Goal: Task Accomplishment & Management: Complete application form

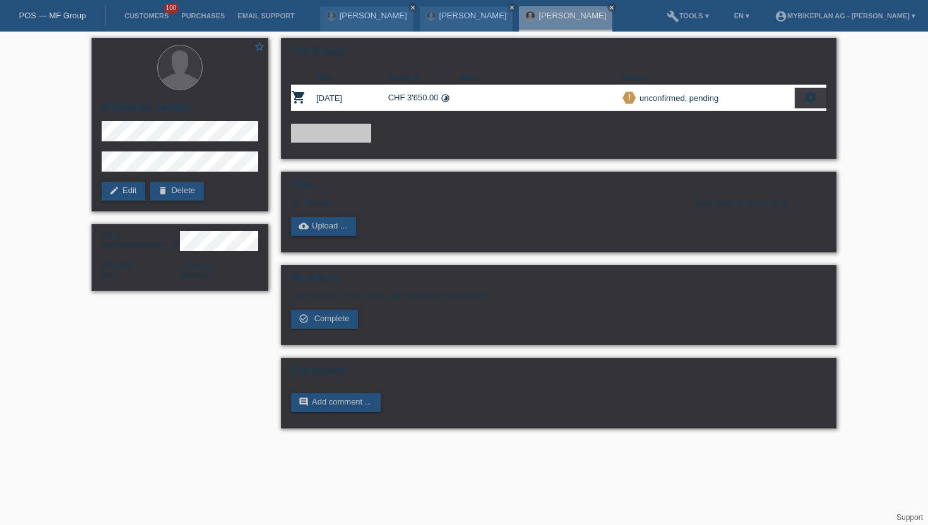
click at [151, 24] on li "Customers 100" at bounding box center [146, 16] width 57 height 32
click at [151, 13] on link "Customers" at bounding box center [146, 16] width 57 height 8
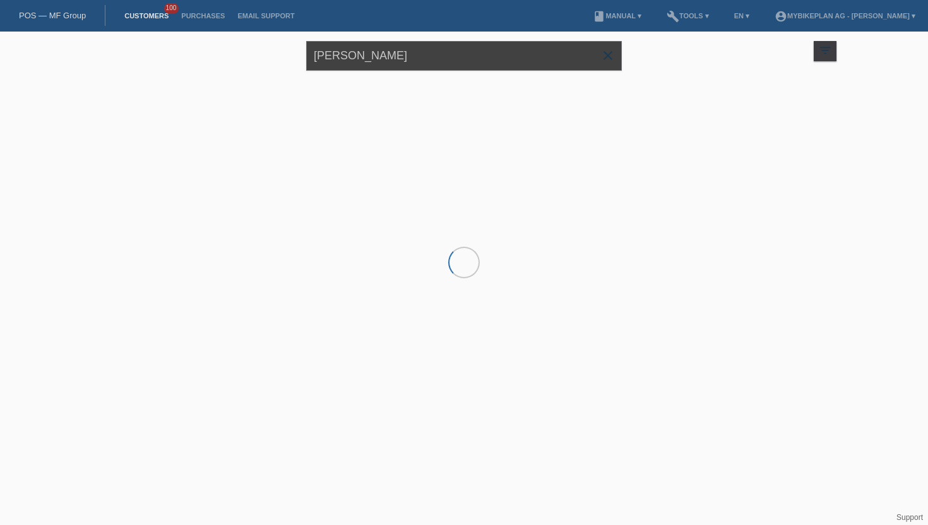
click at [387, 60] on input "[PERSON_NAME]" at bounding box center [464, 56] width 316 height 30
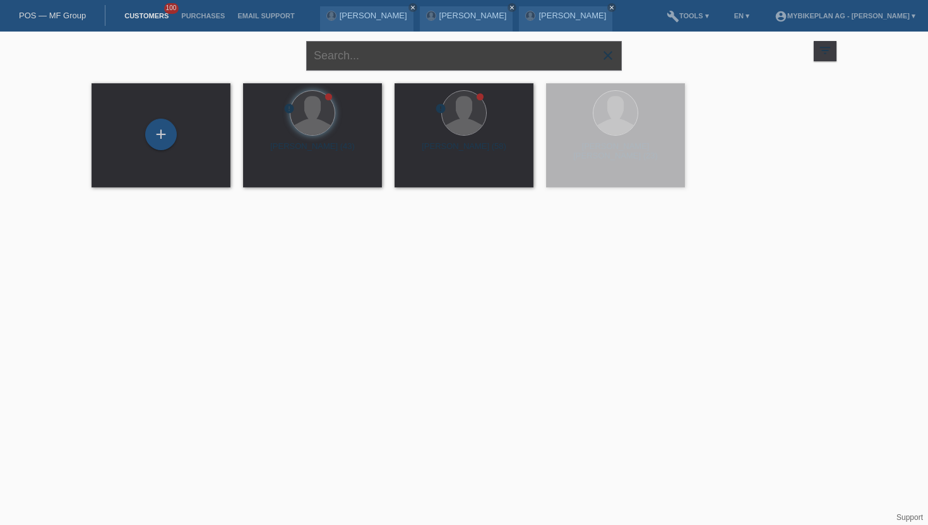
paste input "Bruesch Thaliya"
type input "Bruesch Thaliya"
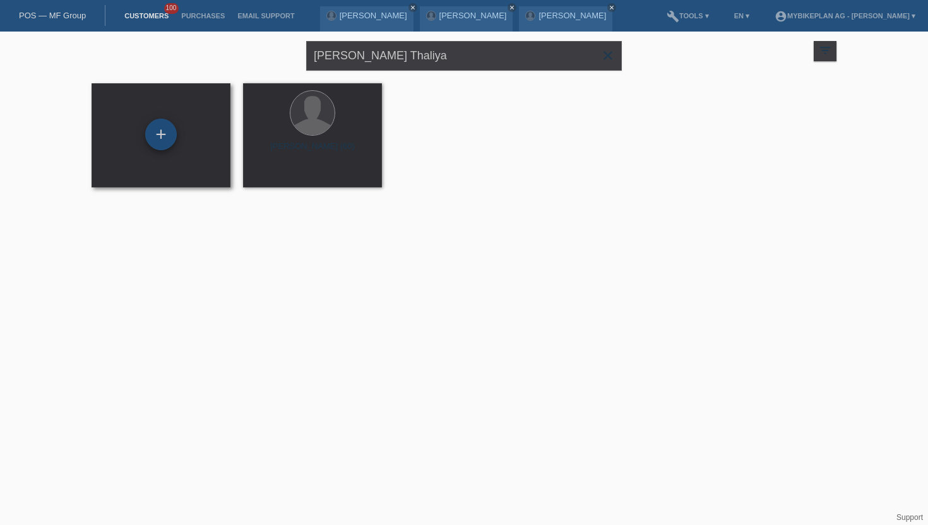
click at [165, 137] on div "+" at bounding box center [161, 135] width 32 height 32
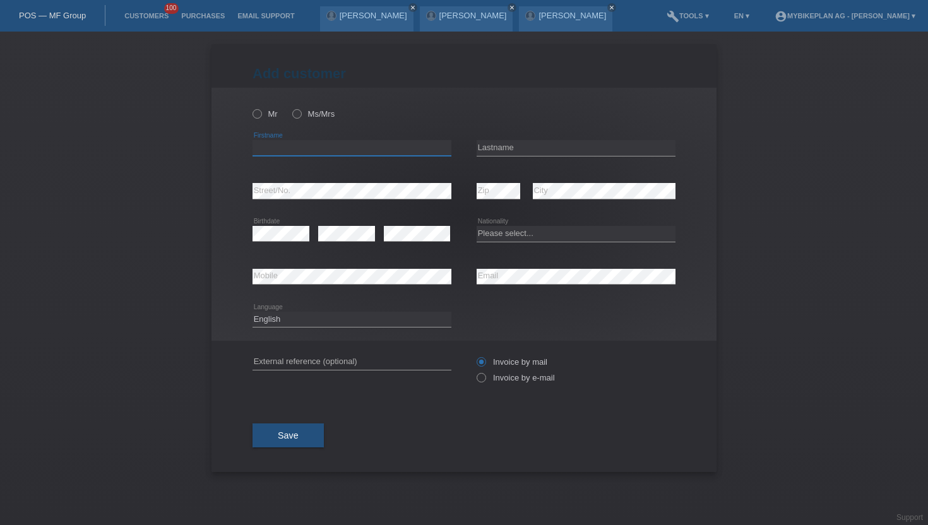
click at [275, 154] on input "text" at bounding box center [351, 148] width 199 height 16
paste input "Bruesch Thaliya"
click at [267, 145] on input "Bruesch Thaliya" at bounding box center [351, 148] width 199 height 16
type input "Thaliya"
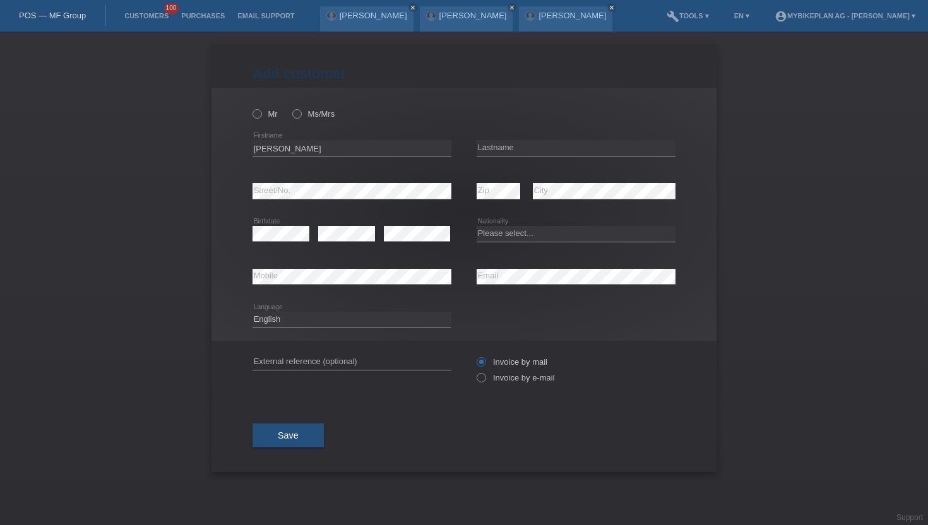
click at [525, 157] on icon at bounding box center [576, 156] width 199 height 1
click at [525, 153] on input "text" at bounding box center [576, 148] width 199 height 16
paste input "Bruesch"
type input "Bruesch"
click at [251, 107] on icon at bounding box center [251, 107] width 0 height 0
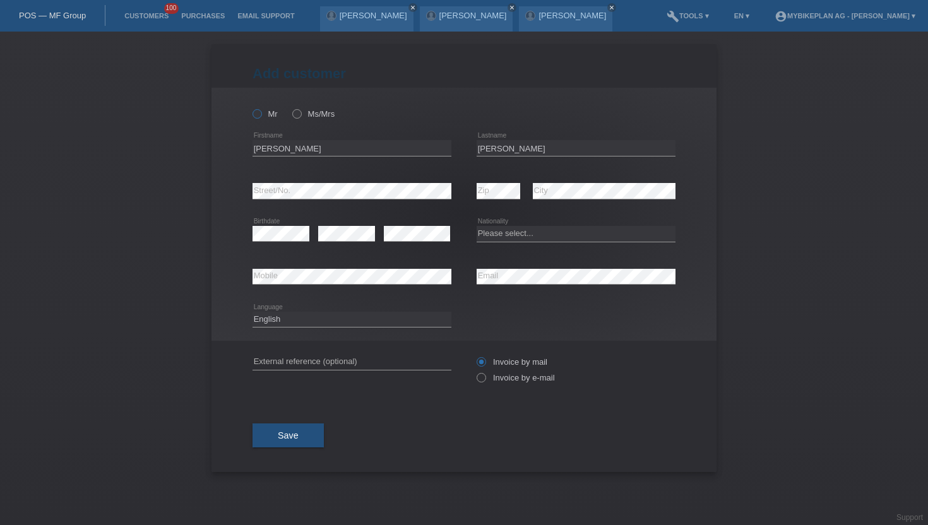
click at [260, 116] on input "Mr" at bounding box center [256, 113] width 8 height 8
radio input "true"
click at [486, 380] on label "Invoice by e-mail" at bounding box center [516, 377] width 78 height 9
click at [485, 380] on input "Invoice by e-mail" at bounding box center [481, 381] width 8 height 16
radio input "true"
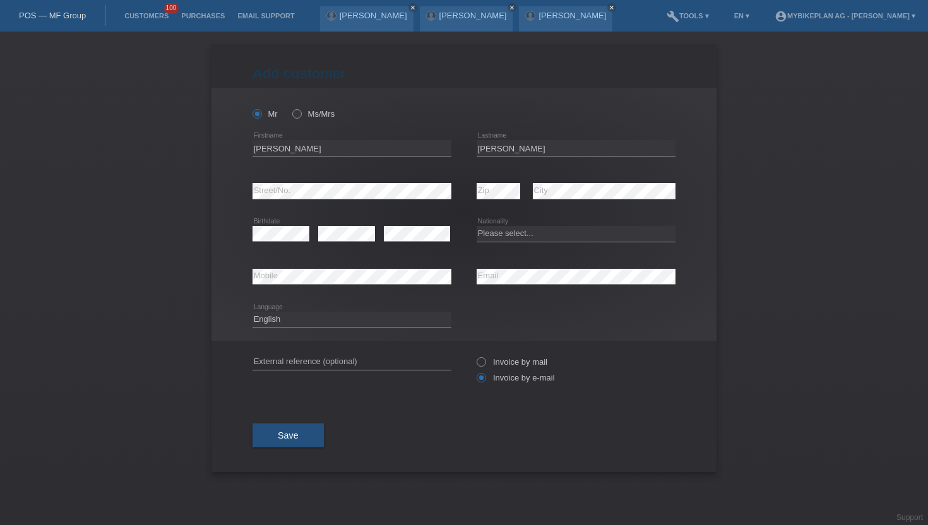
click at [496, 242] on div "Please select... Switzerland Austria Germany Liechtenstein ------------ Afghani…" at bounding box center [576, 234] width 199 height 43
click at [496, 233] on select "Please select... Switzerland Austria Germany Liechtenstein ------------ Afghani…" at bounding box center [576, 233] width 199 height 15
select select "CH"
click at [477, 227] on select "Please select... Switzerland Austria Germany Liechtenstein ------------ Afghani…" at bounding box center [576, 233] width 199 height 15
click at [290, 107] on icon at bounding box center [290, 107] width 0 height 0
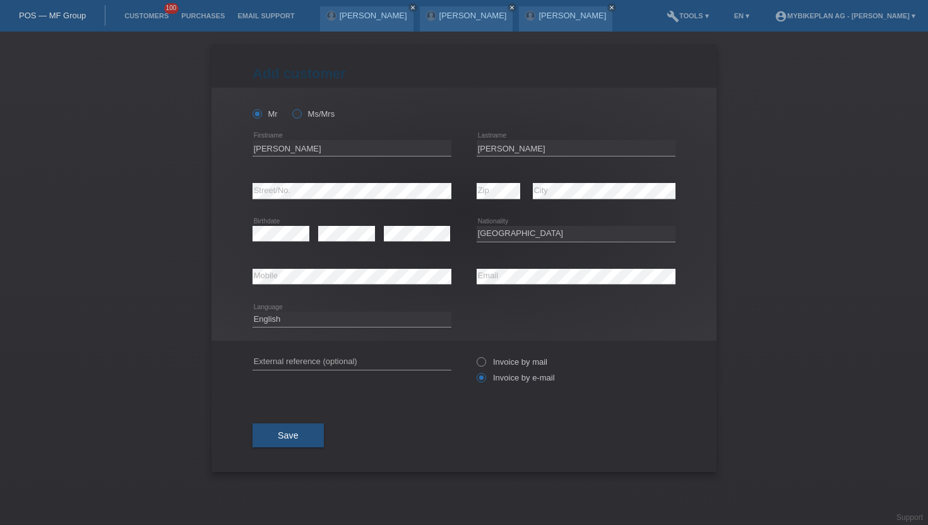
click at [297, 116] on input "Ms/Mrs" at bounding box center [296, 113] width 8 height 8
radio input "true"
click at [290, 312] on div "Deutsch Français Italiano English error Language" at bounding box center [351, 320] width 199 height 43
click at [290, 322] on select "Deutsch Français Italiano English" at bounding box center [351, 319] width 199 height 15
select select "fr"
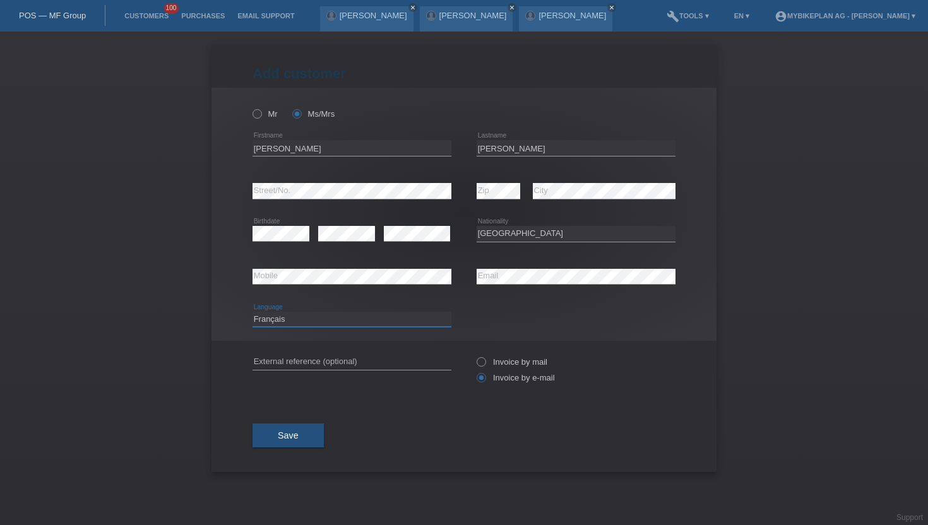
click at [252, 312] on select "Deutsch Français Italiano English" at bounding box center [351, 319] width 199 height 15
click at [292, 433] on span "Save" at bounding box center [288, 436] width 21 height 10
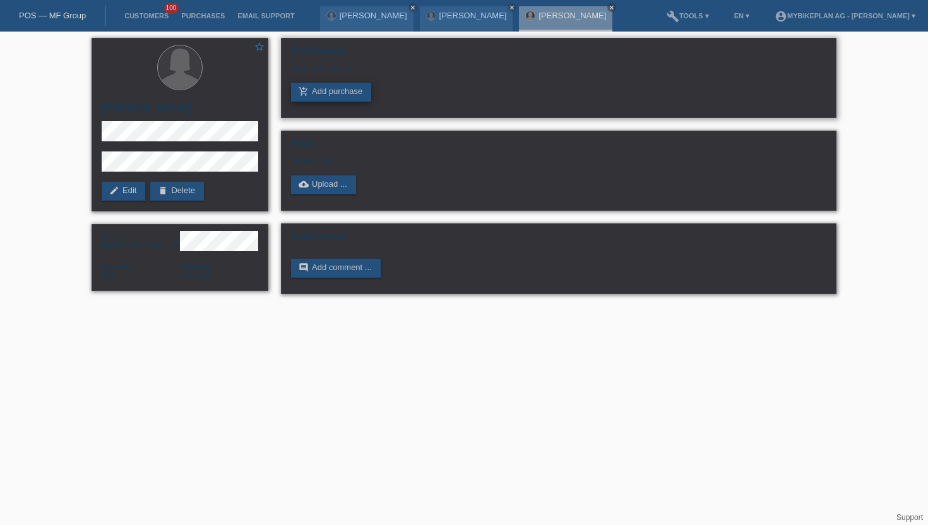
click at [329, 95] on link "add_shopping_cart Add purchase" at bounding box center [331, 92] width 80 height 19
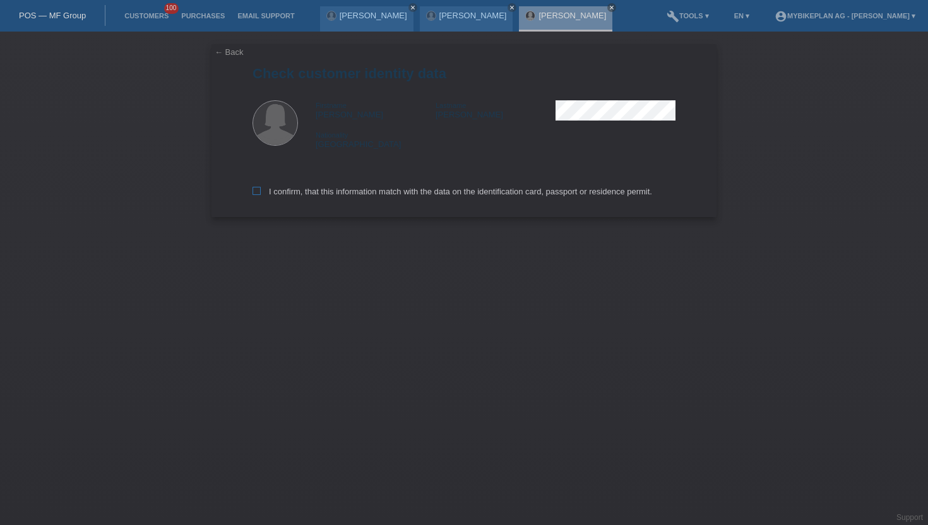
click at [252, 195] on icon at bounding box center [256, 191] width 8 height 8
click at [252, 195] on input "I confirm, that this information match with the data on the identification card…" at bounding box center [256, 191] width 8 height 8
checkbox input "true"
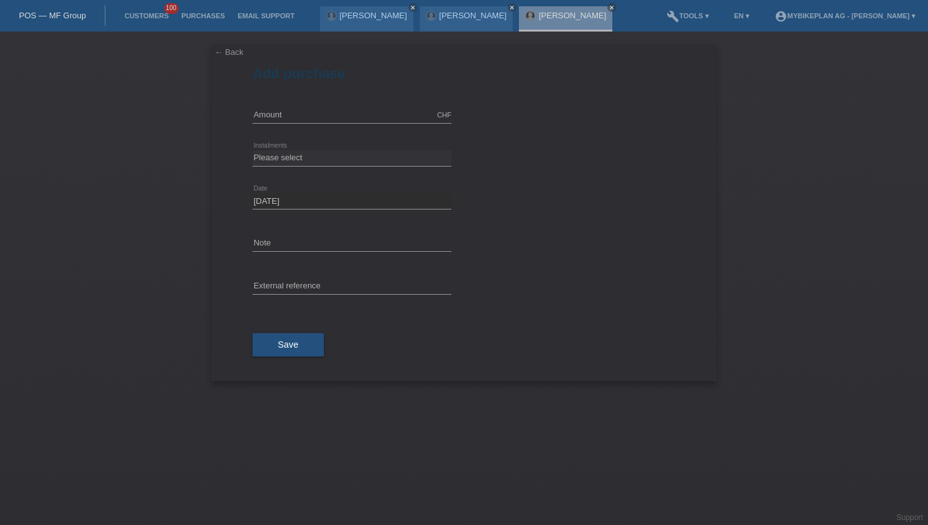
click at [276, 276] on div "error External reference" at bounding box center [351, 287] width 199 height 43
click at [276, 287] on input "text" at bounding box center [351, 287] width 199 height 16
paste input "43998236768"
type input "43998236768"
click at [270, 116] on input "text" at bounding box center [351, 115] width 199 height 16
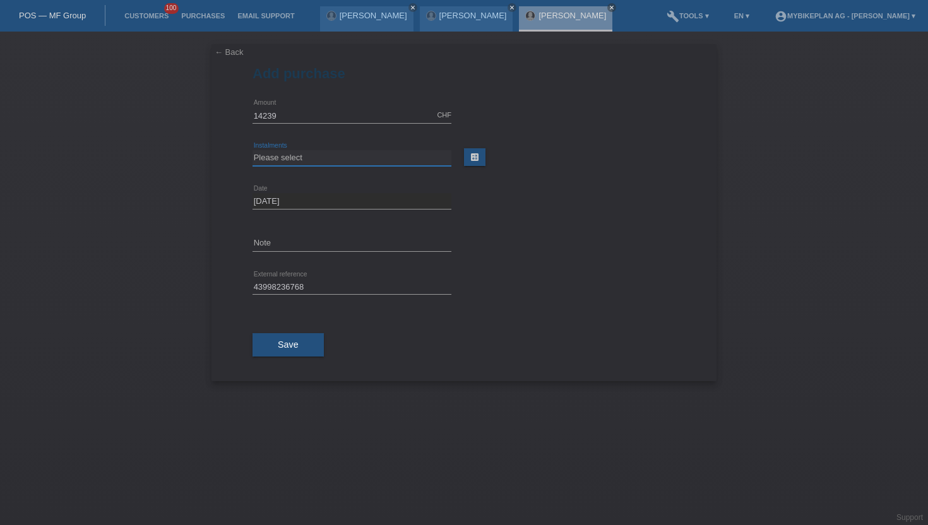
type input "14239.00"
click at [307, 160] on select "Please select 6 instalments 12 instalments 18 instalments 24 instalments 36 ins…" at bounding box center [351, 157] width 199 height 15
select select "488"
click at [252, 150] on select "Please select 6 instalments 12 instalments 18 instalments 24 instalments 36 ins…" at bounding box center [351, 157] width 199 height 15
click at [285, 345] on span "Save" at bounding box center [288, 345] width 21 height 10
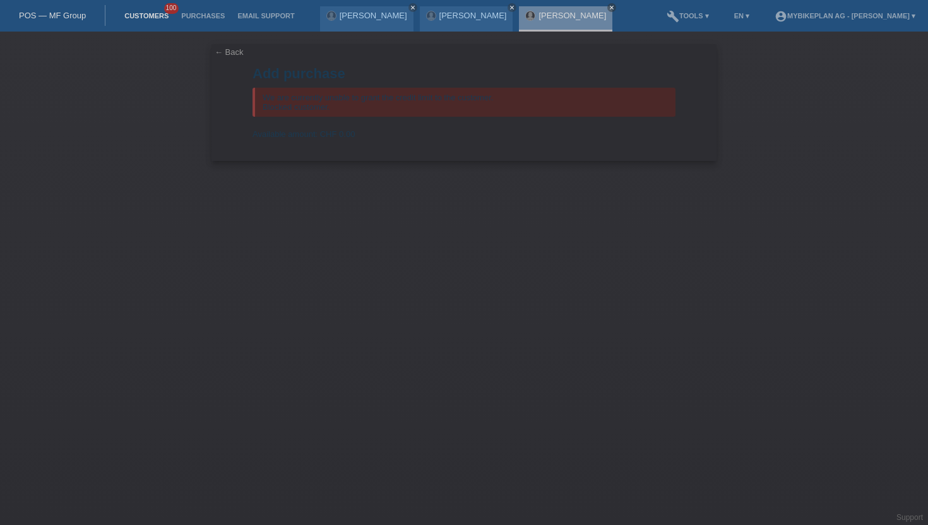
click at [154, 15] on link "Customers" at bounding box center [146, 16] width 57 height 8
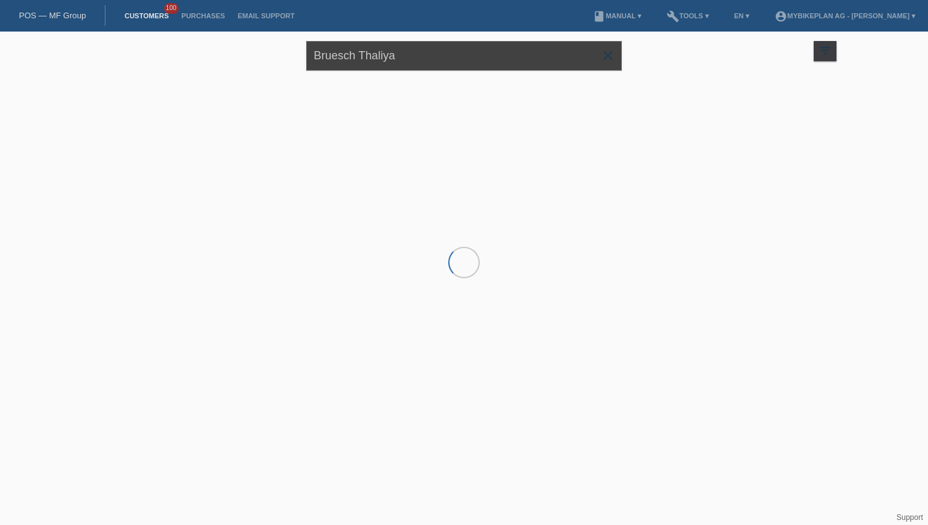
click at [424, 51] on input "[PERSON_NAME] Thaliya" at bounding box center [464, 56] width 316 height 30
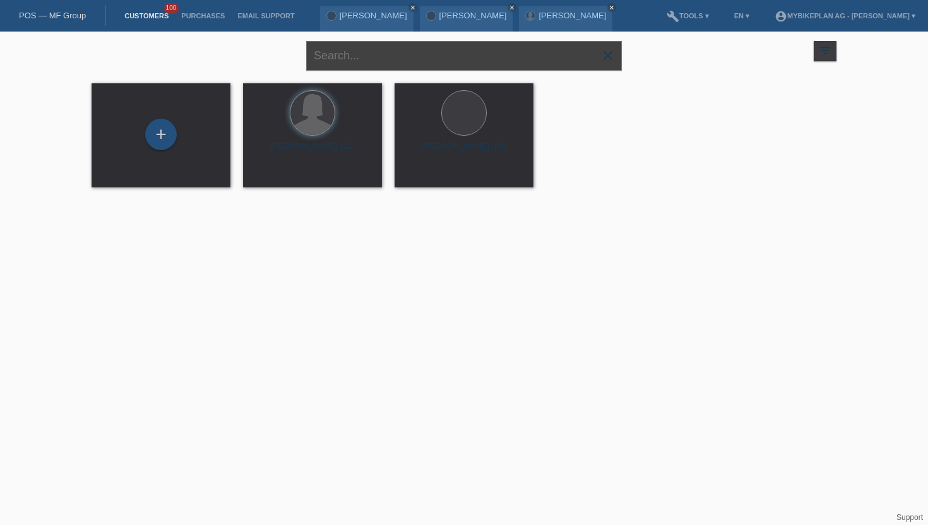
paste input "Carlos Andrés Marin"
type input "Carlos Andrés Marin"
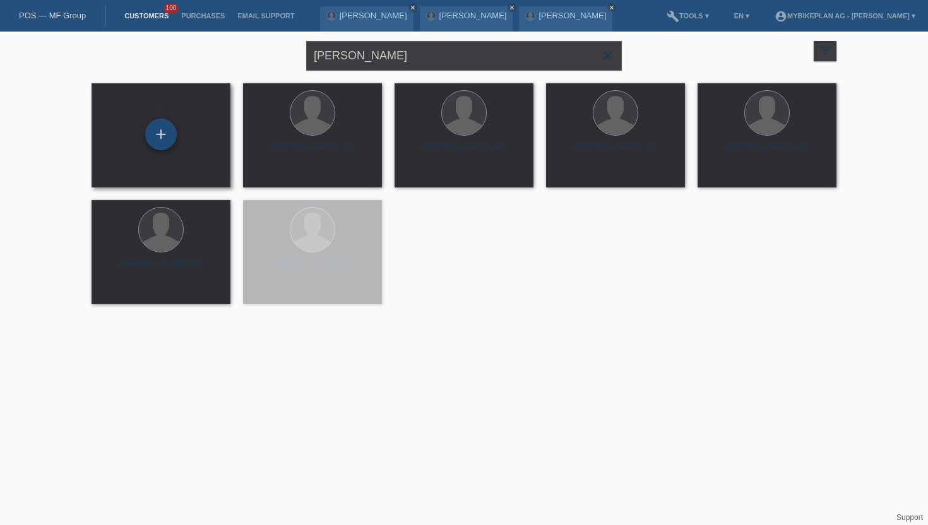
click at [153, 136] on div "+" at bounding box center [161, 134] width 30 height 21
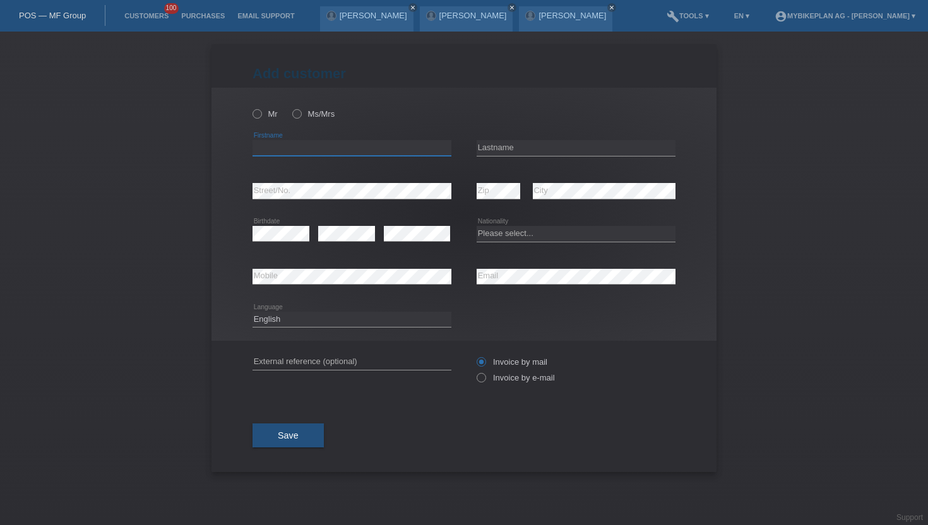
click at [274, 147] on input "text" at bounding box center [351, 148] width 199 height 16
paste input "Carlos Andrés Marin"
click at [318, 151] on input "Carlos Andrés Marin" at bounding box center [351, 148] width 199 height 16
type input "Carlos Andrés"
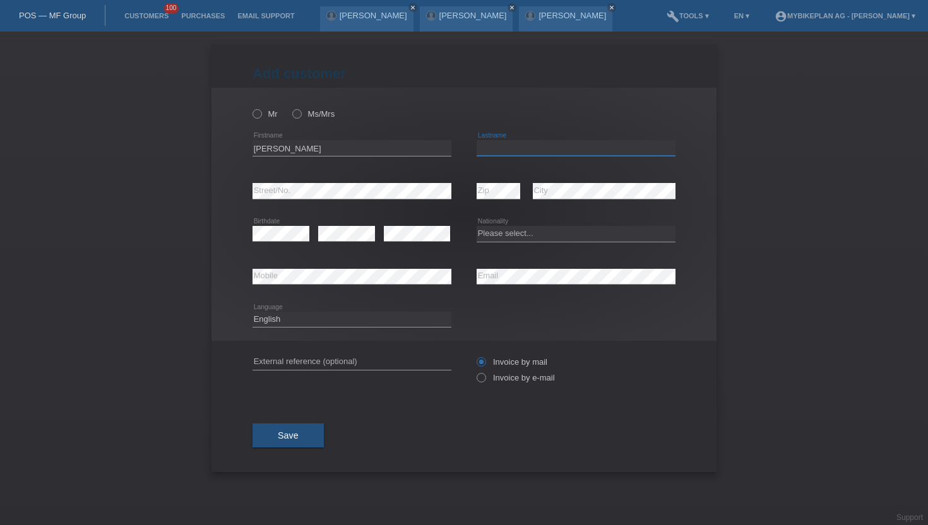
click at [490, 141] on input "text" at bounding box center [576, 148] width 199 height 16
paste input "Marin"
type input "Marin"
click at [251, 107] on icon at bounding box center [251, 107] width 0 height 0
click at [257, 115] on input "Mr" at bounding box center [256, 113] width 8 height 8
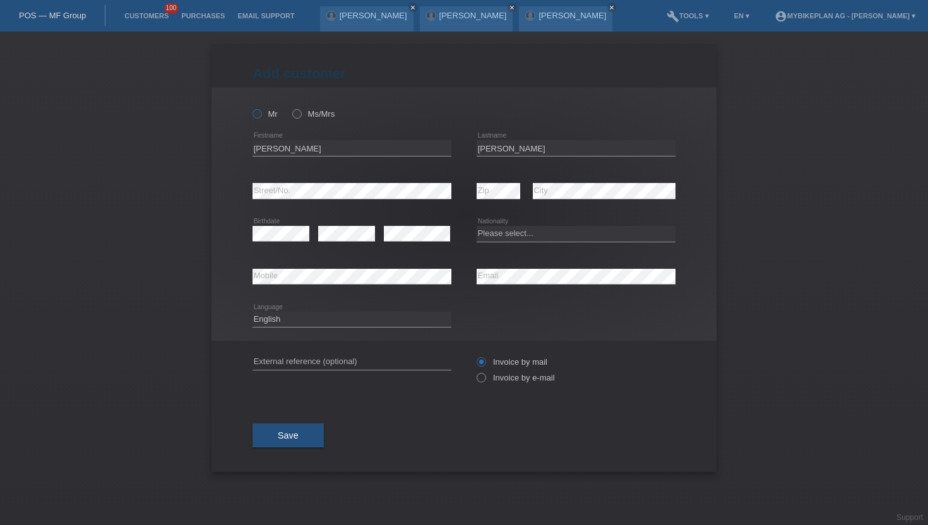
radio input "true"
click at [485, 239] on select "Please select... Switzerland Austria Germany Liechtenstein ------------ Afghani…" at bounding box center [576, 233] width 199 height 15
select select "CH"
click at [477, 227] on select "Please select... Switzerland Austria Germany Liechtenstein ------------ Afghani…" at bounding box center [576, 233] width 199 height 15
click at [490, 285] on icon at bounding box center [576, 284] width 199 height 1
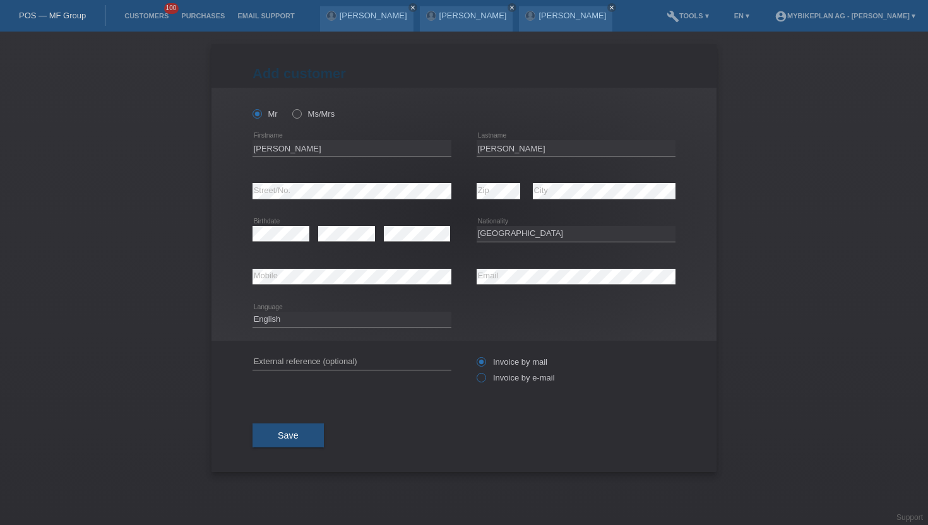
click at [475, 371] on icon at bounding box center [475, 371] width 0 height 0
click at [485, 380] on input "Invoice by e-mail" at bounding box center [481, 381] width 8 height 16
radio input "true"
click at [311, 285] on icon at bounding box center [351, 284] width 199 height 1
click at [261, 319] on select "Deutsch Français Italiano English" at bounding box center [351, 319] width 199 height 15
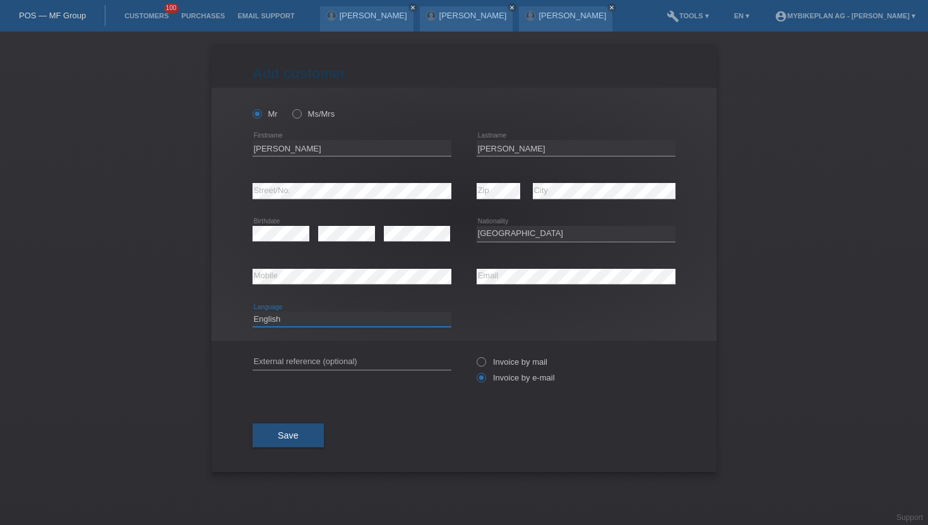
select select "fr"
click at [252, 312] on select "Deutsch Français Italiano English" at bounding box center [351, 319] width 199 height 15
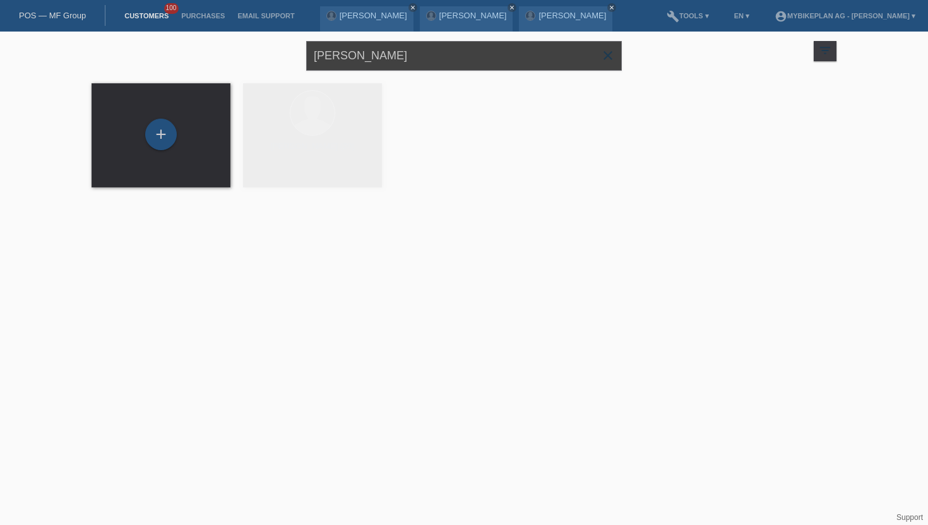
drag, startPoint x: 438, startPoint y: 56, endPoint x: 287, endPoint y: 52, distance: 151.5
click at [287, 52] on div "Carlos Andrés Marin close filter_list view_module Show all customers star Show …" at bounding box center [463, 54] width 757 height 45
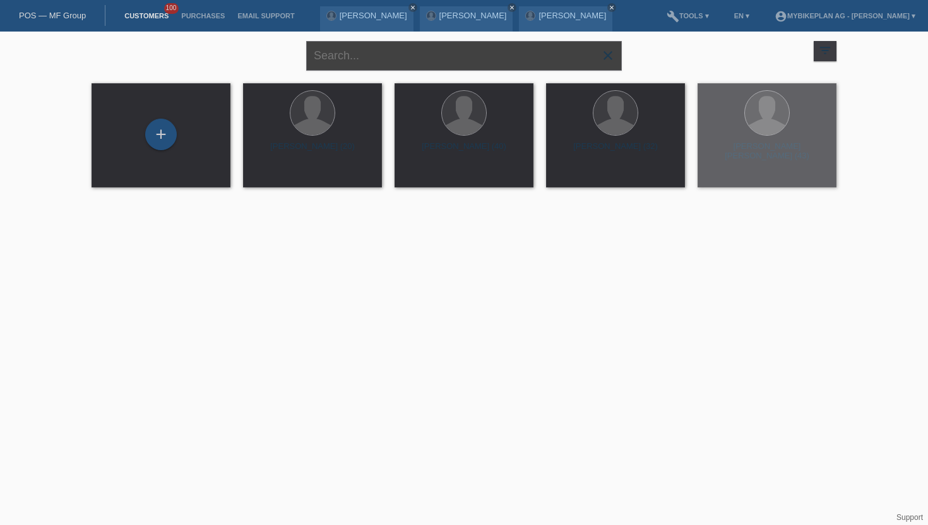
paste input "Formati Maurizio"
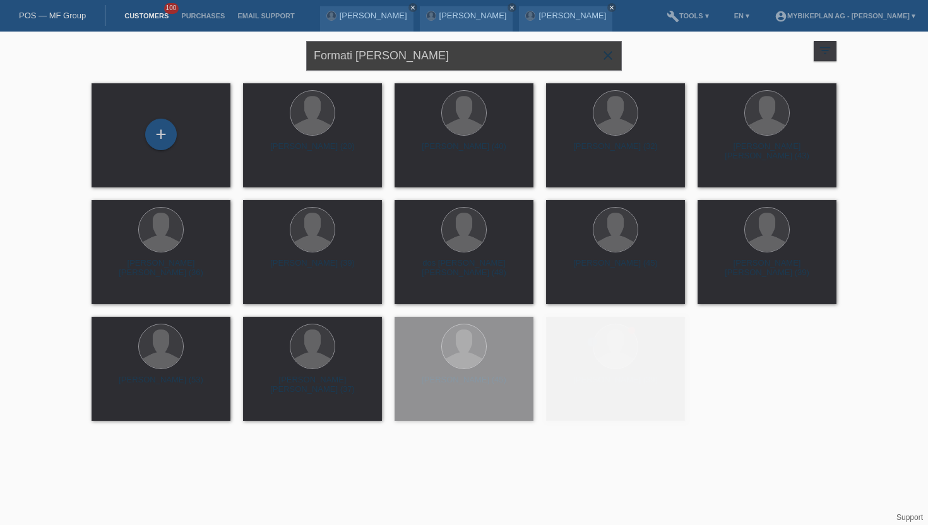
type input "Formati Maurizio"
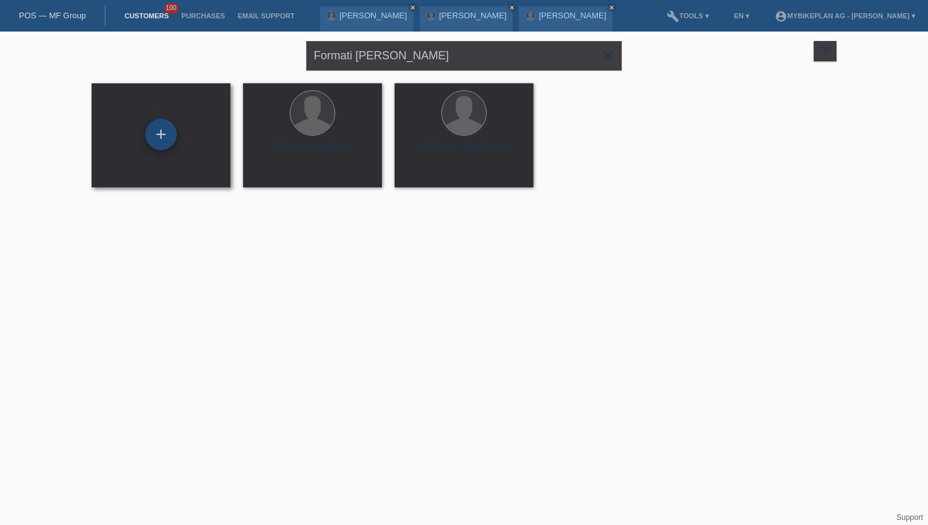
click at [157, 145] on div "+" at bounding box center [161, 135] width 32 height 32
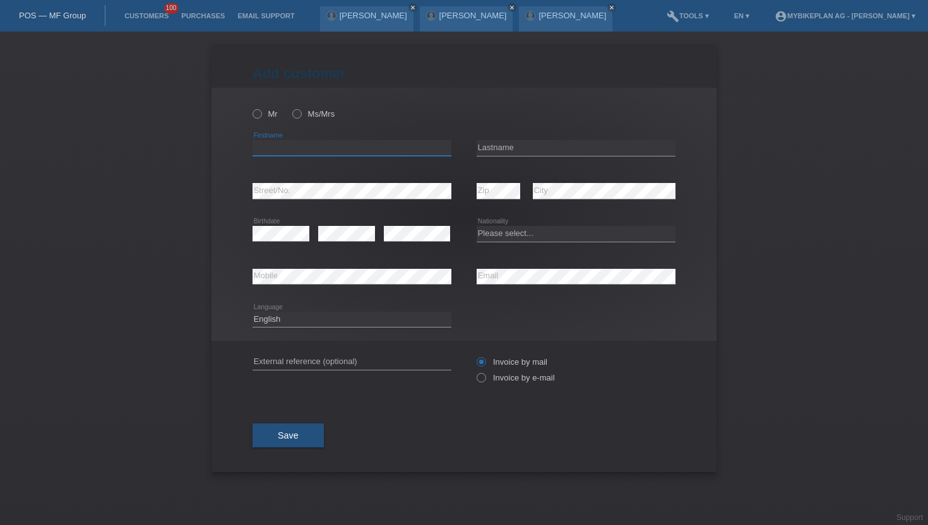
click at [271, 148] on input "text" at bounding box center [351, 148] width 199 height 16
paste input "Formati [PERSON_NAME]"
click at [266, 151] on input "Formati [PERSON_NAME]" at bounding box center [351, 148] width 199 height 16
type input "[PERSON_NAME]"
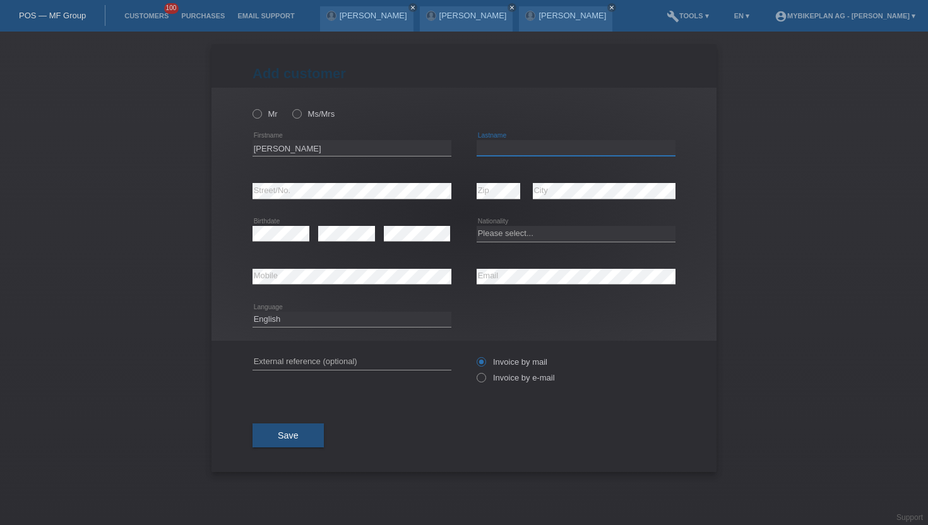
paste input "Formati"
click at [518, 146] on input "text" at bounding box center [576, 148] width 199 height 16
type input "Formati"
click at [251, 107] on icon at bounding box center [251, 107] width 0 height 0
click at [258, 115] on input "Mr" at bounding box center [256, 113] width 8 height 8
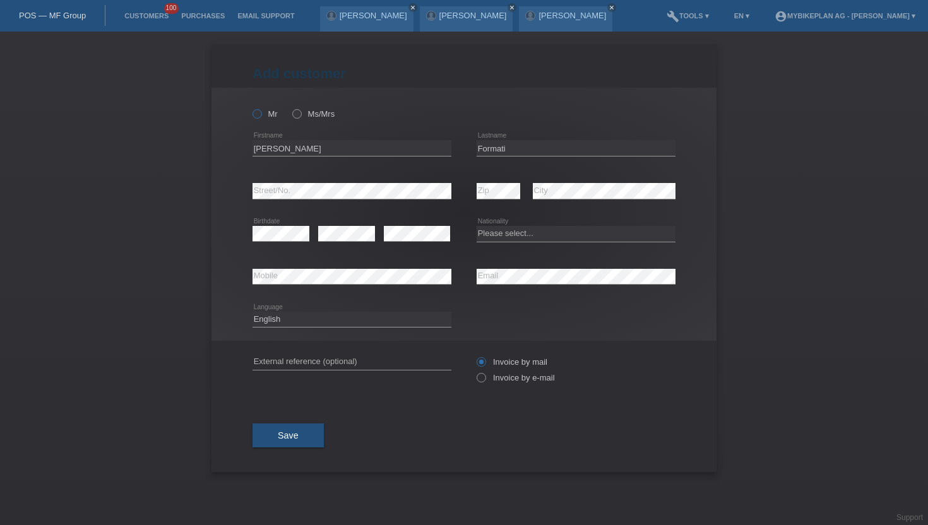
radio input "true"
click at [277, 330] on div "Deutsch Français Italiano English error Language" at bounding box center [351, 320] width 199 height 43
click at [281, 327] on select "Deutsch Français Italiano English" at bounding box center [351, 319] width 199 height 15
select select "de"
click at [252, 312] on select "Deutsch Français Italiano English" at bounding box center [351, 319] width 199 height 15
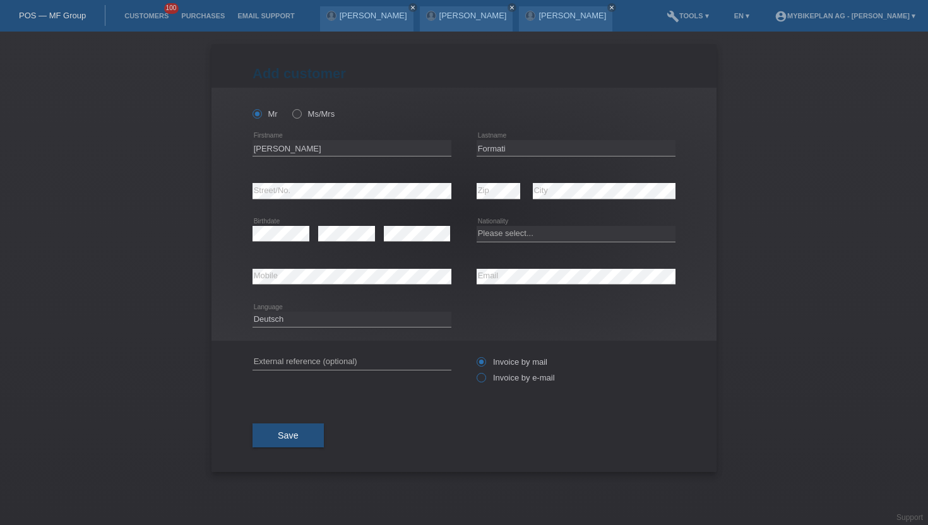
click at [475, 371] on icon at bounding box center [475, 371] width 0 height 0
click at [480, 377] on input "Invoice by e-mail" at bounding box center [481, 381] width 8 height 16
radio input "true"
click at [292, 203] on div "error Street/No." at bounding box center [351, 191] width 199 height 43
click at [492, 234] on select "Please select... [GEOGRAPHIC_DATA] [GEOGRAPHIC_DATA] [GEOGRAPHIC_DATA] [GEOGRAP…" at bounding box center [576, 233] width 199 height 15
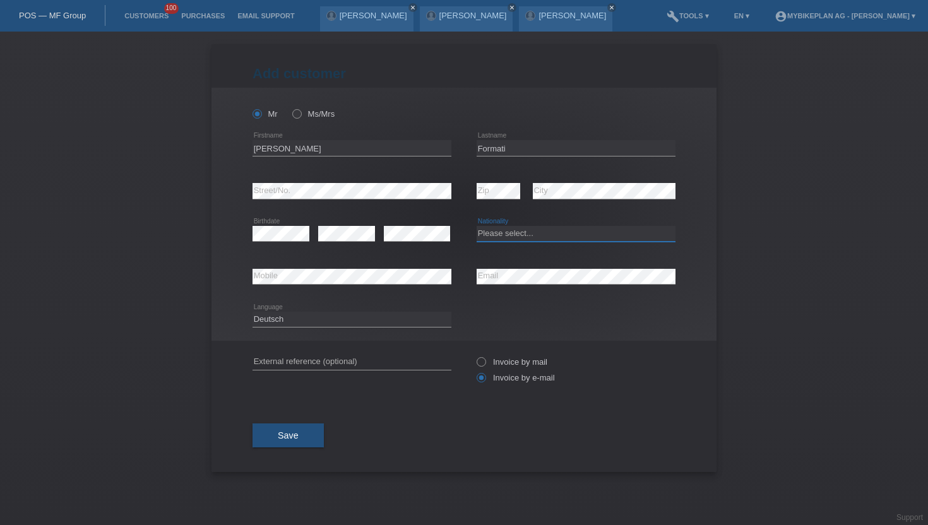
select select "IT"
click at [477, 227] on select "Please select... [GEOGRAPHIC_DATA] [GEOGRAPHIC_DATA] [GEOGRAPHIC_DATA] [GEOGRAP…" at bounding box center [576, 233] width 199 height 15
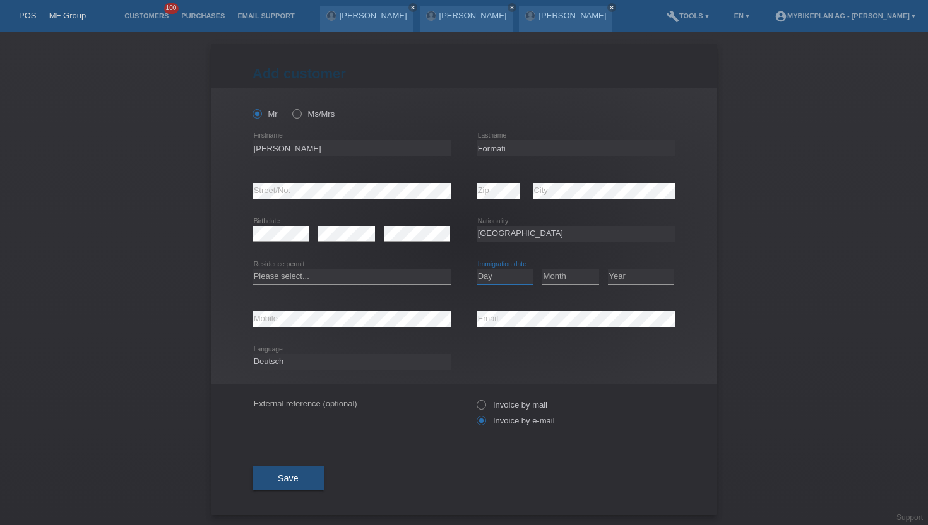
click at [490, 280] on select "Day 01 02 03 04 05 06 07 08 09 10 11" at bounding box center [505, 276] width 57 height 15
select select "13"
click at [477, 269] on select "Day 01 02 03 04 05 06 07 08 09 10 11" at bounding box center [505, 276] width 57 height 15
click at [566, 279] on select "Month 01 02 03 04 05 06 07 08 09 10 11" at bounding box center [570, 276] width 57 height 15
select select "06"
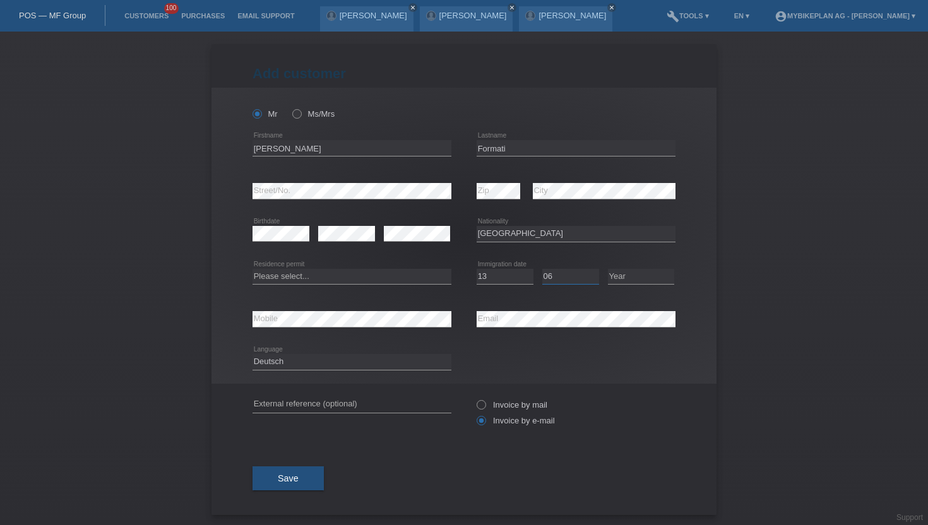
click at [542, 269] on select "Month 01 02 03 04 05 06 07 08 09 10 11" at bounding box center [570, 276] width 57 height 15
click at [615, 280] on select "Year 2025 2024 2023 2022 2021 2020 2019 2018 2017 2016 2015 2014 2013 2012 2011…" at bounding box center [641, 276] width 66 height 15
select select "1969"
click at [608, 269] on select "Year 2025 2024 2023 2022 2021 2020 2019 2018 2017 2016 2015 2014 2013 2012 2011…" at bounding box center [641, 276] width 66 height 15
click at [303, 276] on select "Please select... C B B - Refugee status Other" at bounding box center [351, 276] width 199 height 15
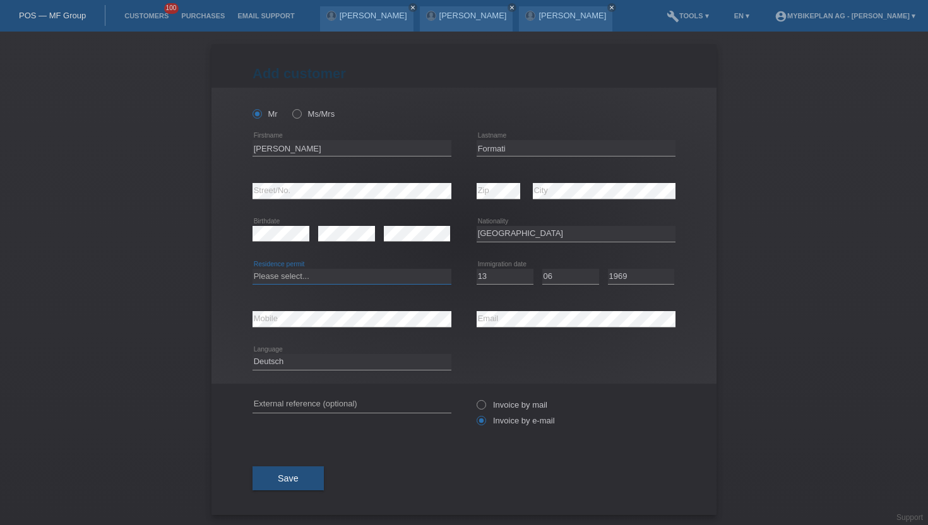
select select "C"
click at [252, 269] on select "Please select... C B B - Refugee status Other" at bounding box center [351, 276] width 199 height 15
click at [285, 480] on span "Save" at bounding box center [288, 478] width 21 height 10
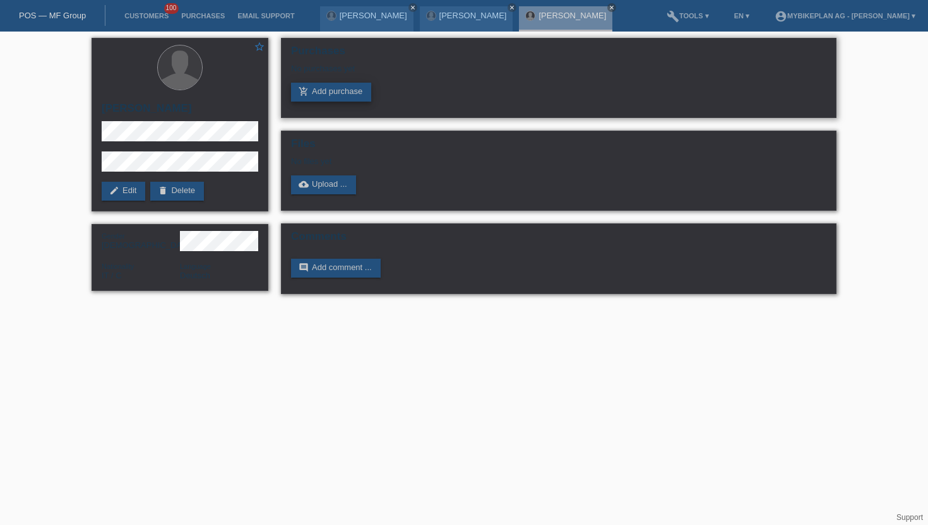
click at [336, 91] on link "add_shopping_cart Add purchase" at bounding box center [331, 92] width 80 height 19
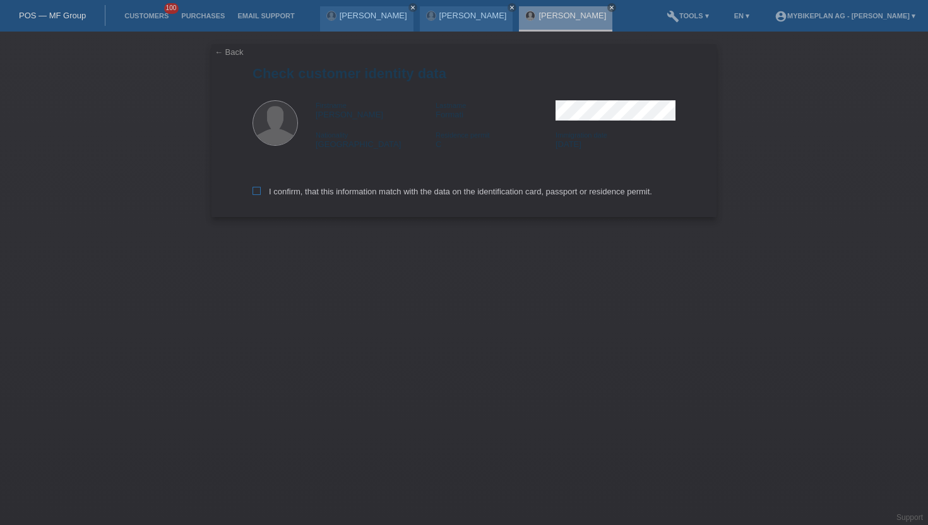
click at [268, 196] on label "I confirm, that this information match with the data on the identification card…" at bounding box center [452, 191] width 400 height 9
click at [261, 195] on input "I confirm, that this information match with the data on the identification card…" at bounding box center [256, 191] width 8 height 8
checkbox input "true"
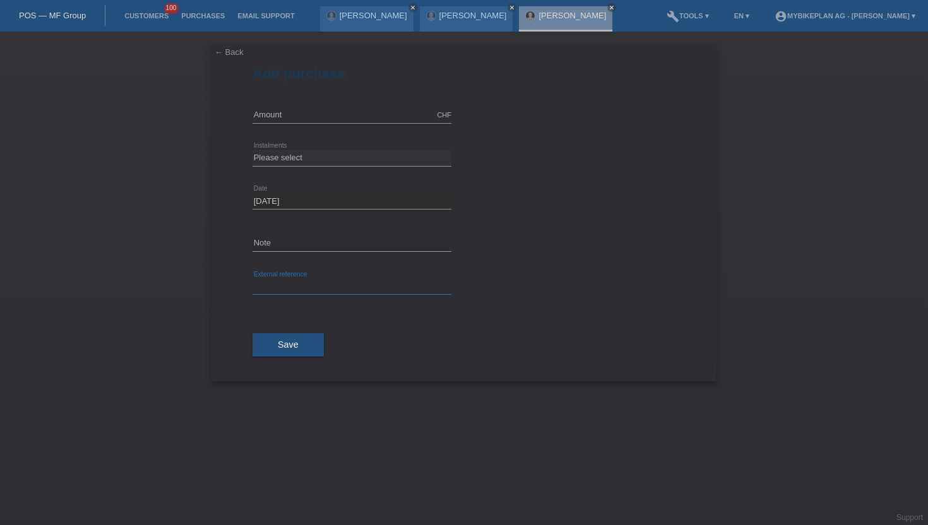
click at [292, 283] on input "text" at bounding box center [351, 287] width 199 height 16
paste input "44019642452"
type input "44019642452"
click at [299, 115] on input "text" at bounding box center [351, 115] width 199 height 16
type input "9"
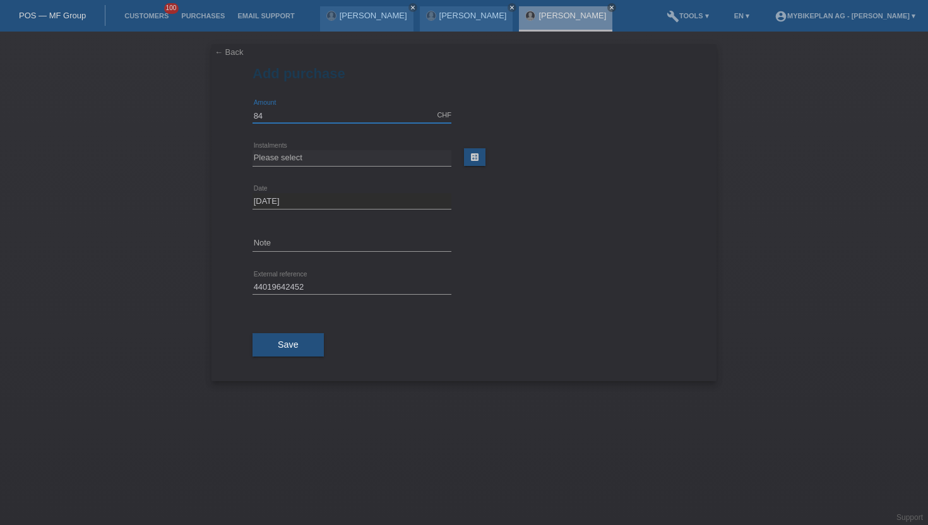
type input "8499.00"
click at [294, 151] on select "Please select 6 instalments 12 instalments 18 instalments 24 instalments 36 ins…" at bounding box center [351, 157] width 199 height 15
select select "488"
click at [252, 150] on select "Please select 6 instalments 12 instalments 18 instalments 24 instalments 36 ins…" at bounding box center [351, 157] width 199 height 15
click at [302, 355] on button "Save" at bounding box center [287, 345] width 71 height 24
